Goal: Navigation & Orientation: Find specific page/section

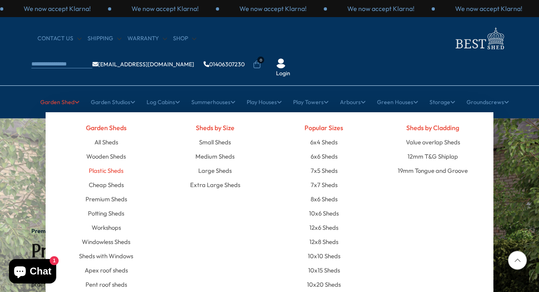
click at [93, 164] on link "Plastic Sheds" at bounding box center [106, 171] width 35 height 14
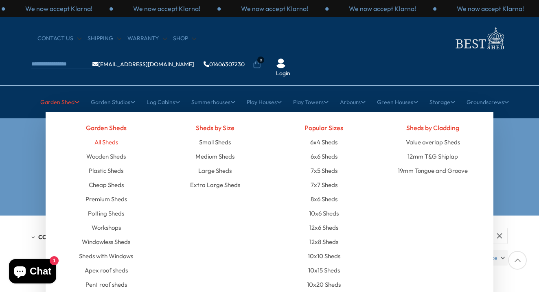
click at [98, 135] on link "All Sheds" at bounding box center [106, 142] width 24 height 14
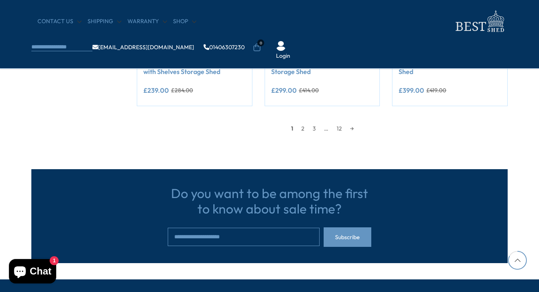
scroll to position [803, 0]
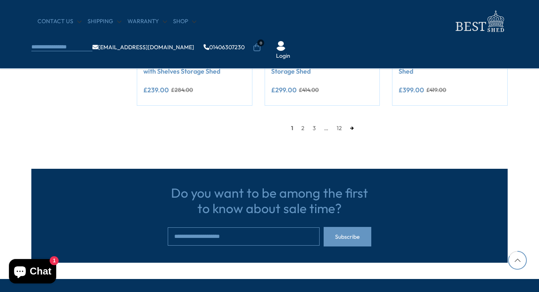
click at [352, 124] on link "→" at bounding box center [352, 128] width 12 height 12
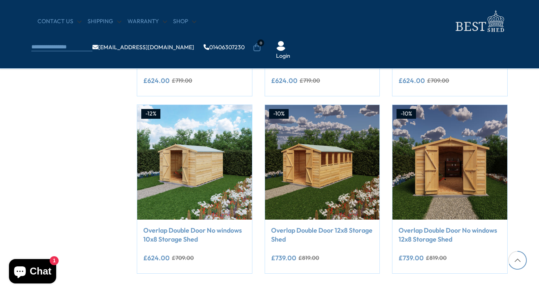
scroll to position [673, 0]
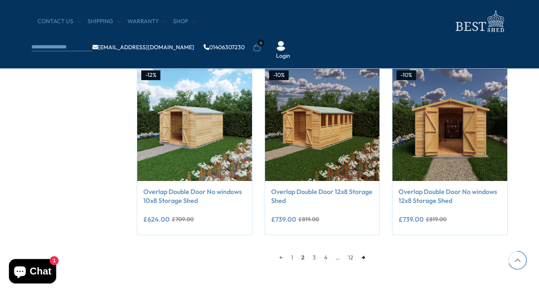
click at [365, 254] on link "→" at bounding box center [363, 257] width 12 height 12
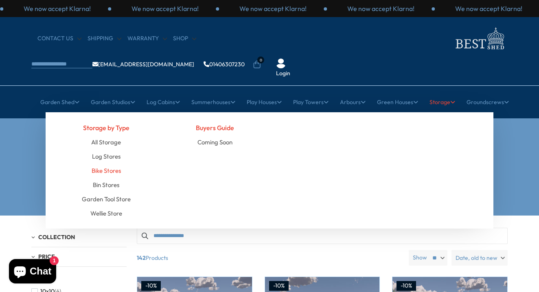
click at [113, 164] on link "Bike Stores" at bounding box center [106, 171] width 29 height 14
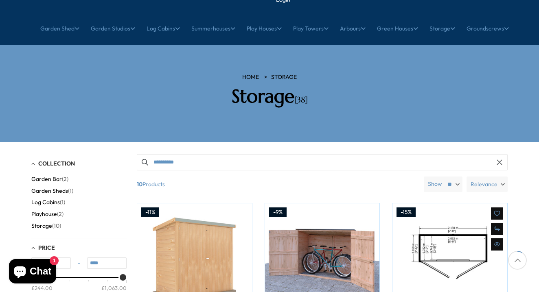
scroll to position [53, 0]
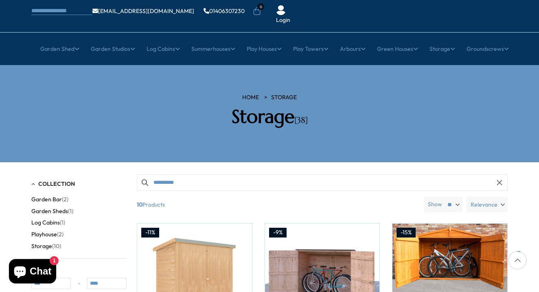
click at [39, 243] on span "Storage" at bounding box center [41, 246] width 21 height 7
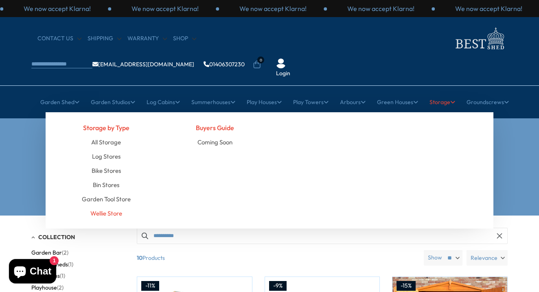
click at [105, 206] on link "Wellie Store" at bounding box center [106, 213] width 32 height 14
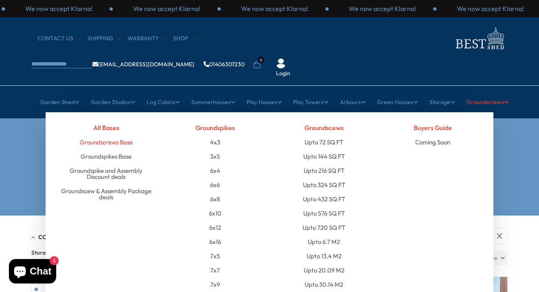
click at [103, 135] on link "Groundscrews Base" at bounding box center [106, 142] width 53 height 14
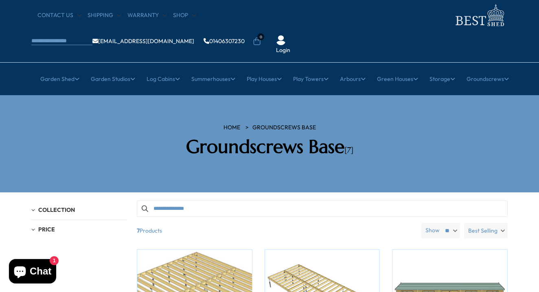
scroll to position [-2, 0]
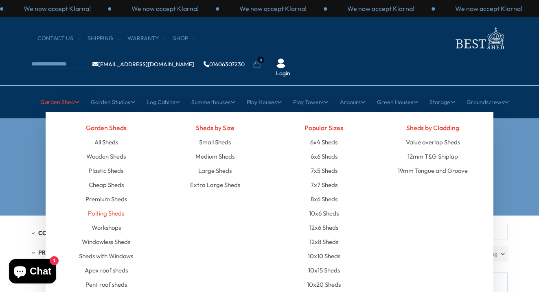
click at [105, 206] on link "Potting Sheds" at bounding box center [106, 213] width 36 height 14
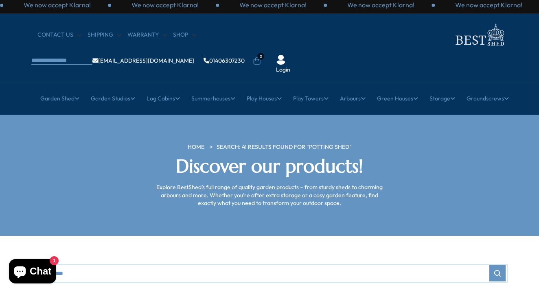
scroll to position [-1, 0]
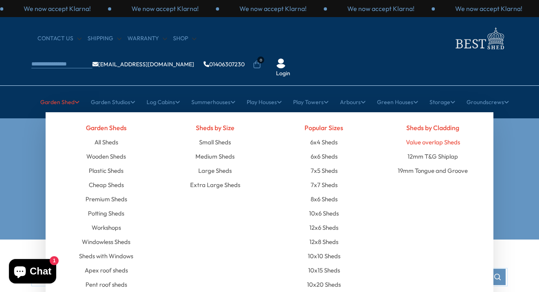
click at [434, 135] on link "Value overlap Sheds" at bounding box center [433, 142] width 54 height 14
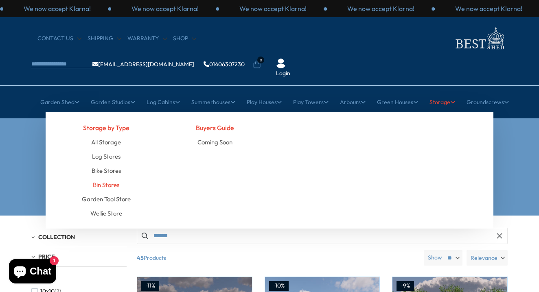
click at [107, 178] on link "Bin Stores" at bounding box center [106, 185] width 26 height 14
